Goal: Task Accomplishment & Management: Use online tool/utility

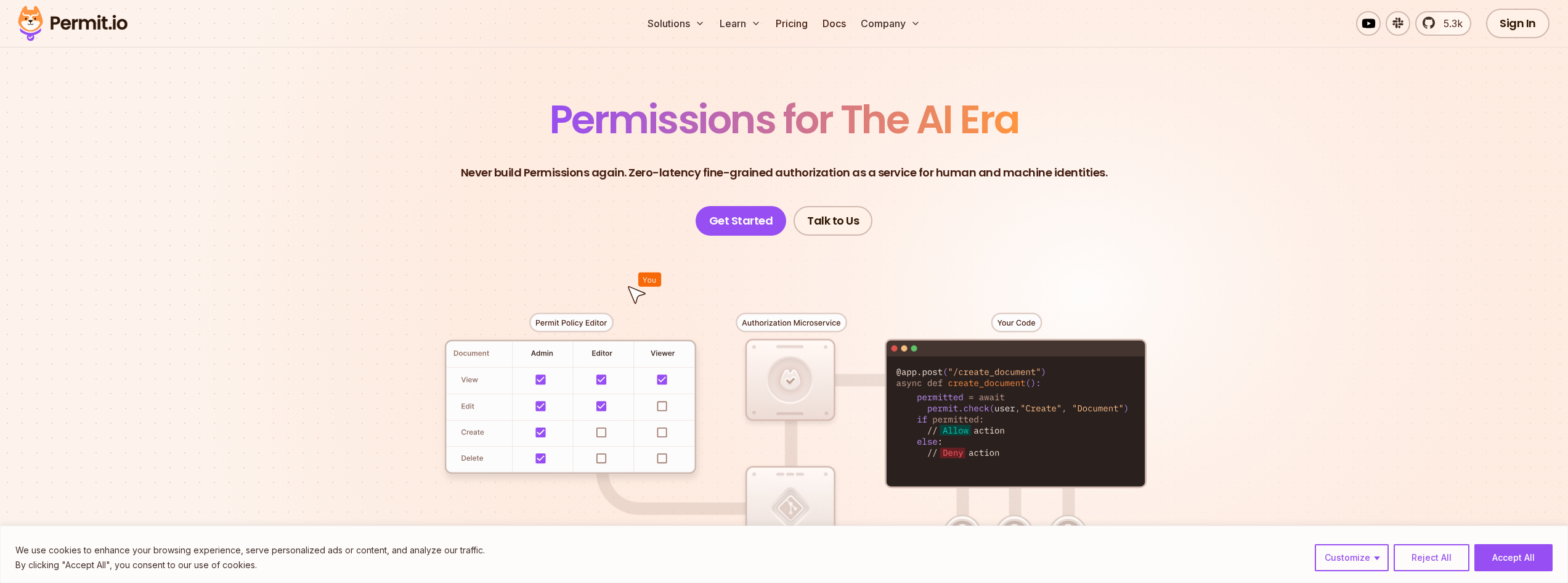
scroll to position [62, 0]
click at [1489, 558] on button "Accept All" at bounding box center [1514, 557] width 79 height 27
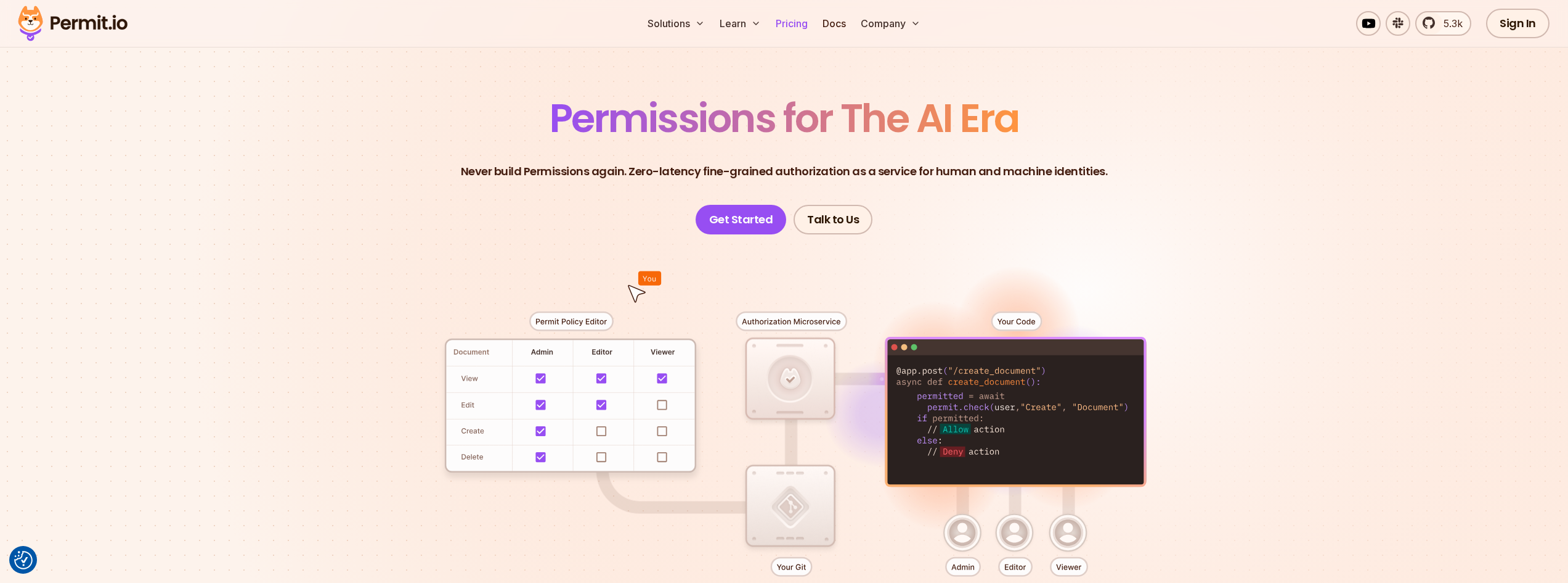
click at [796, 23] on link "Pricing" at bounding box center [791, 23] width 42 height 25
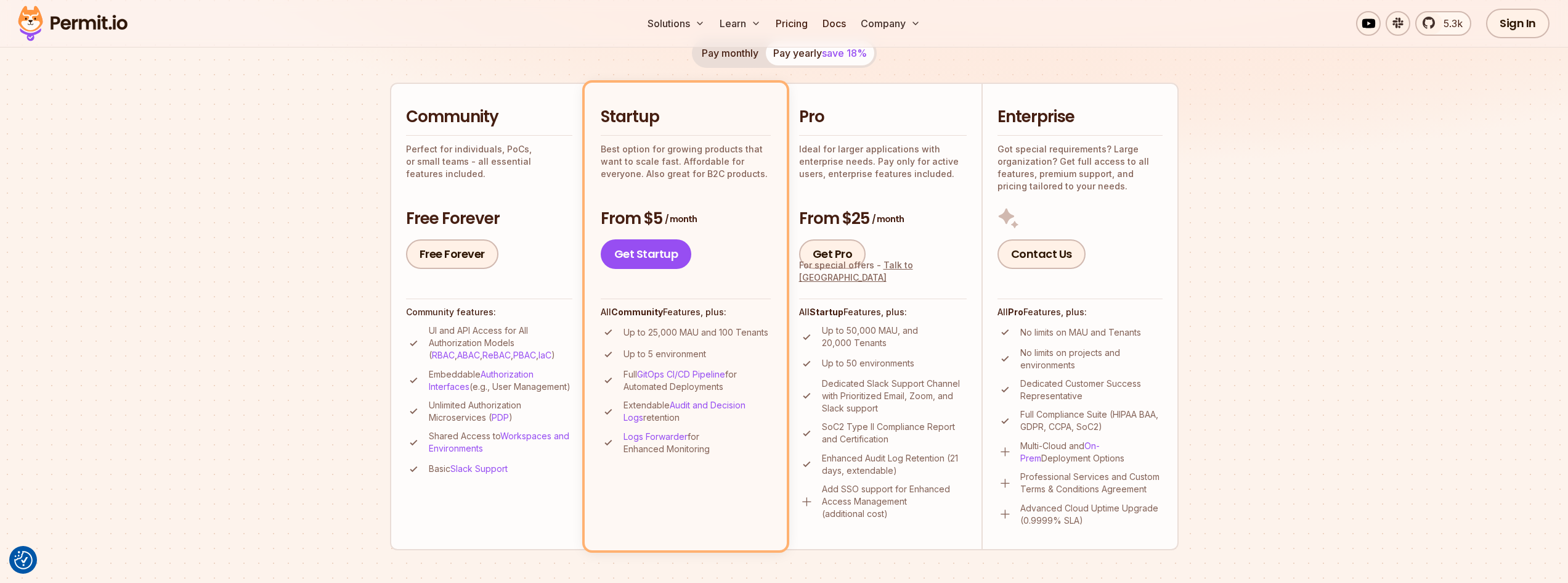
scroll to position [247, 0]
click at [445, 259] on link "Free Forever" at bounding box center [452, 253] width 92 height 29
click at [827, 23] on link "Docs" at bounding box center [834, 23] width 33 height 25
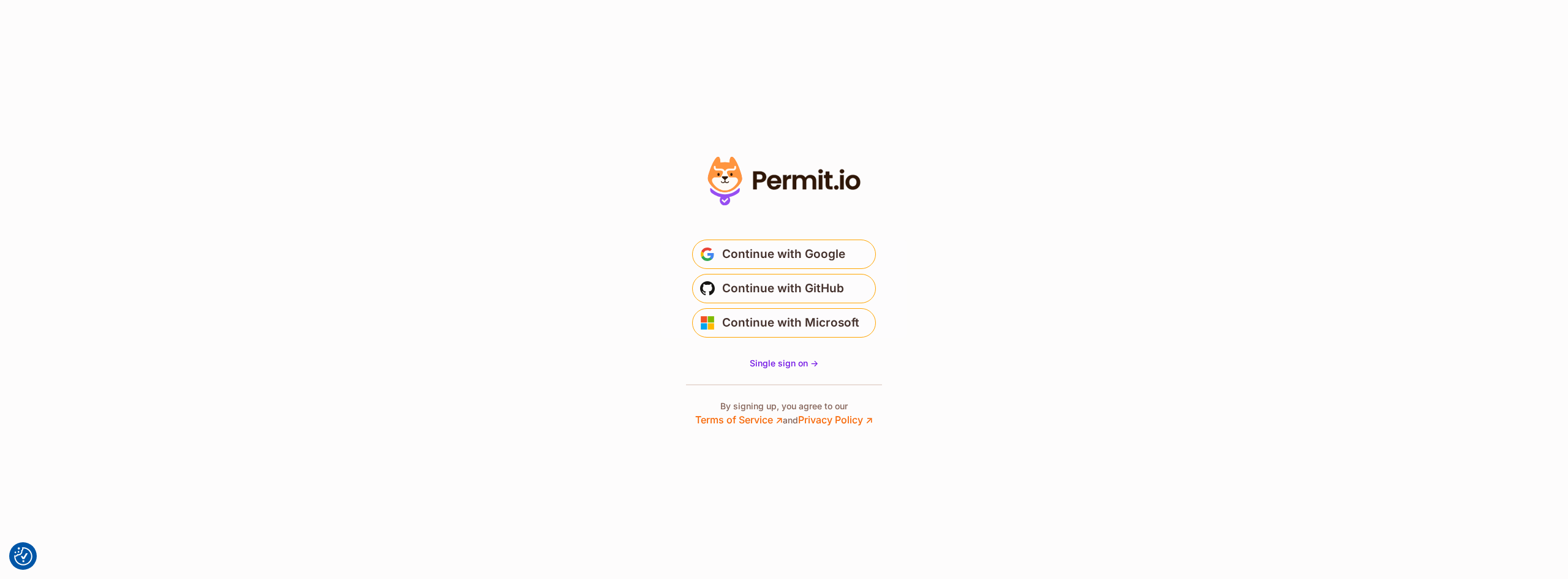
drag, startPoint x: 811, startPoint y: 255, endPoint x: 912, endPoint y: 255, distance: 101.0
click at [912, 255] on section "Or" at bounding box center [784, 289] width 1568 height 579
click at [841, 260] on span "Continue with Google" at bounding box center [784, 254] width 123 height 20
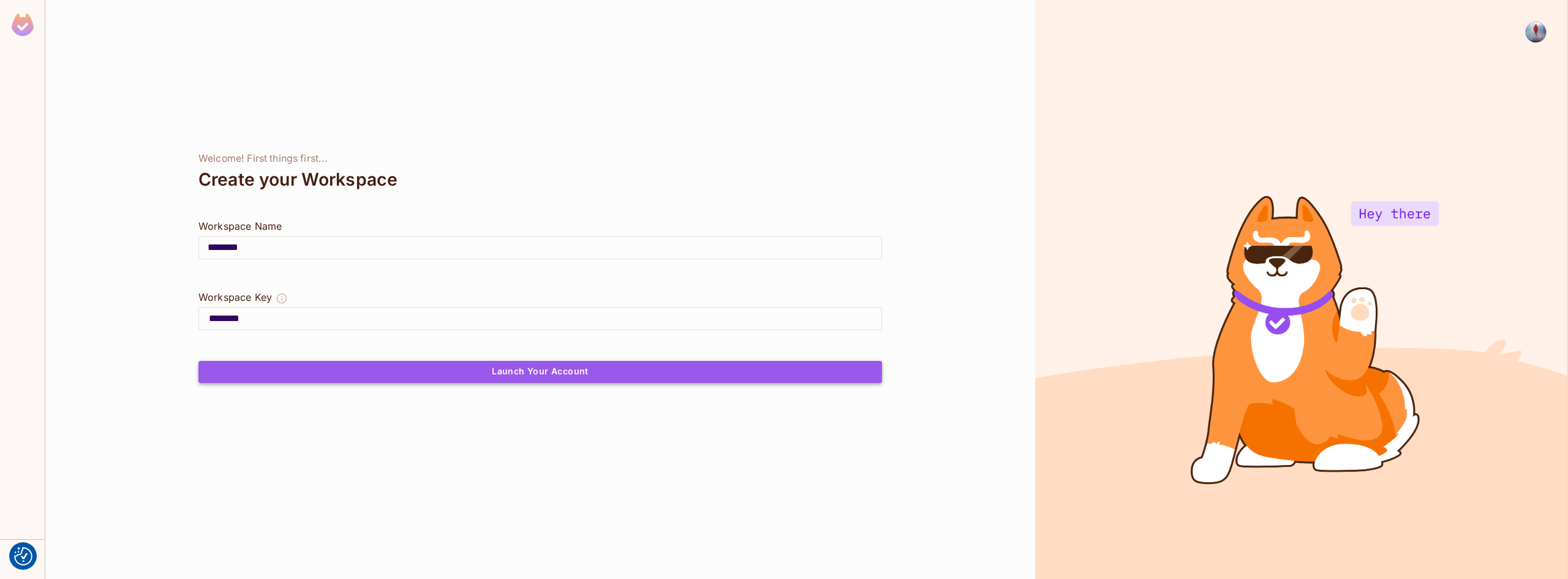
click at [479, 380] on button "Launch Your Account" at bounding box center [540, 371] width 684 height 22
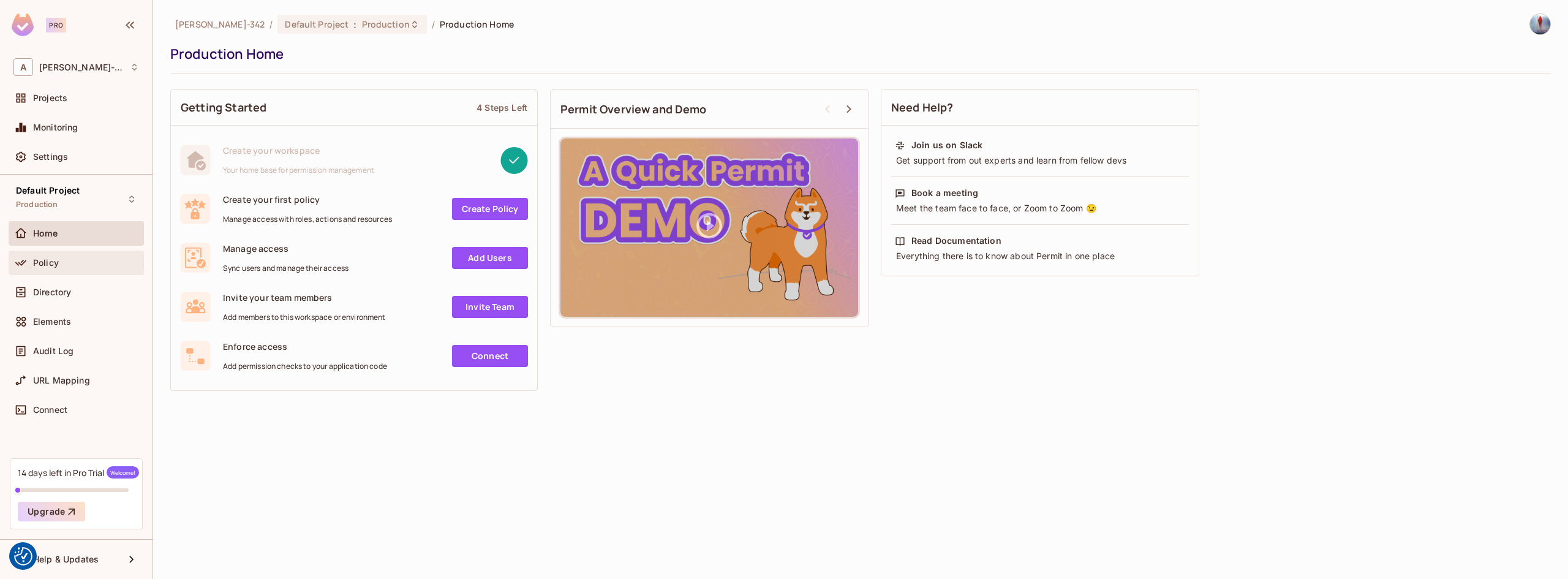
click at [59, 267] on div "Policy" at bounding box center [76, 263] width 125 height 15
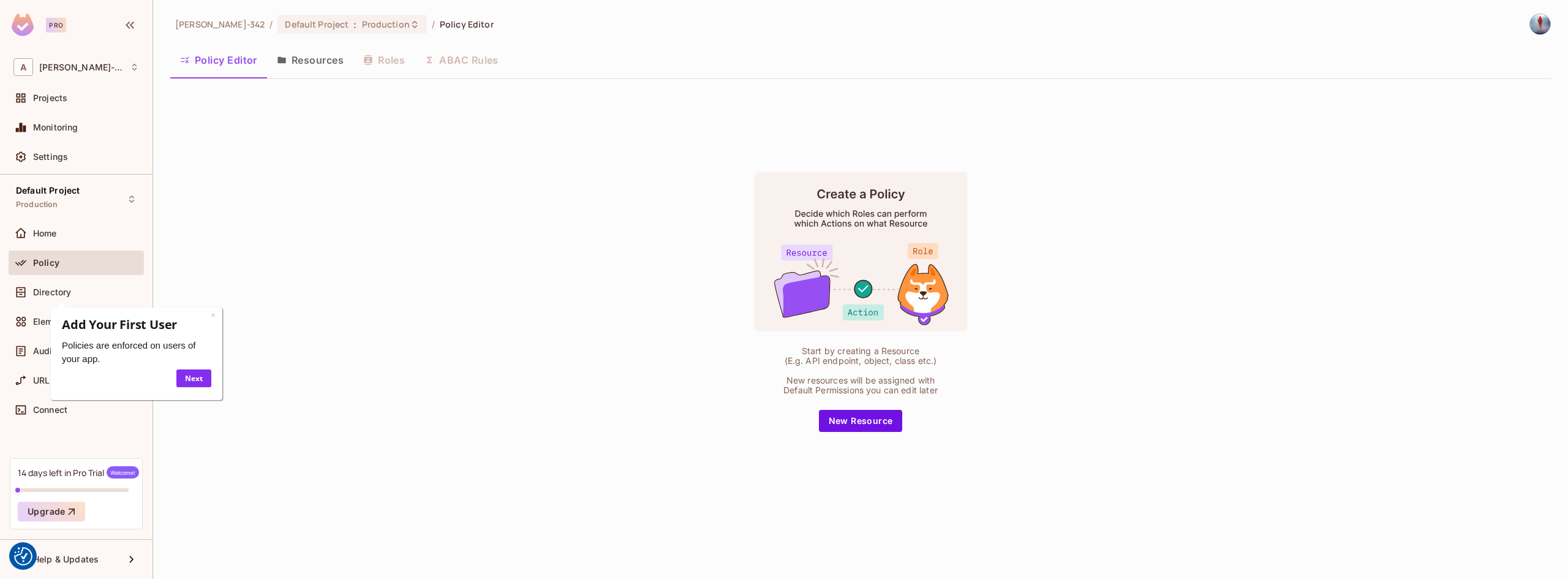
drag, startPoint x: 493, startPoint y: 343, endPoint x: 467, endPoint y: 326, distance: 31.1
click at [490, 341] on div "Start by creating a Resource (E.g. API endpoint, object, class etc.) New resour…" at bounding box center [861, 301] width 1381 height 426
